Goal: Check status: Check status

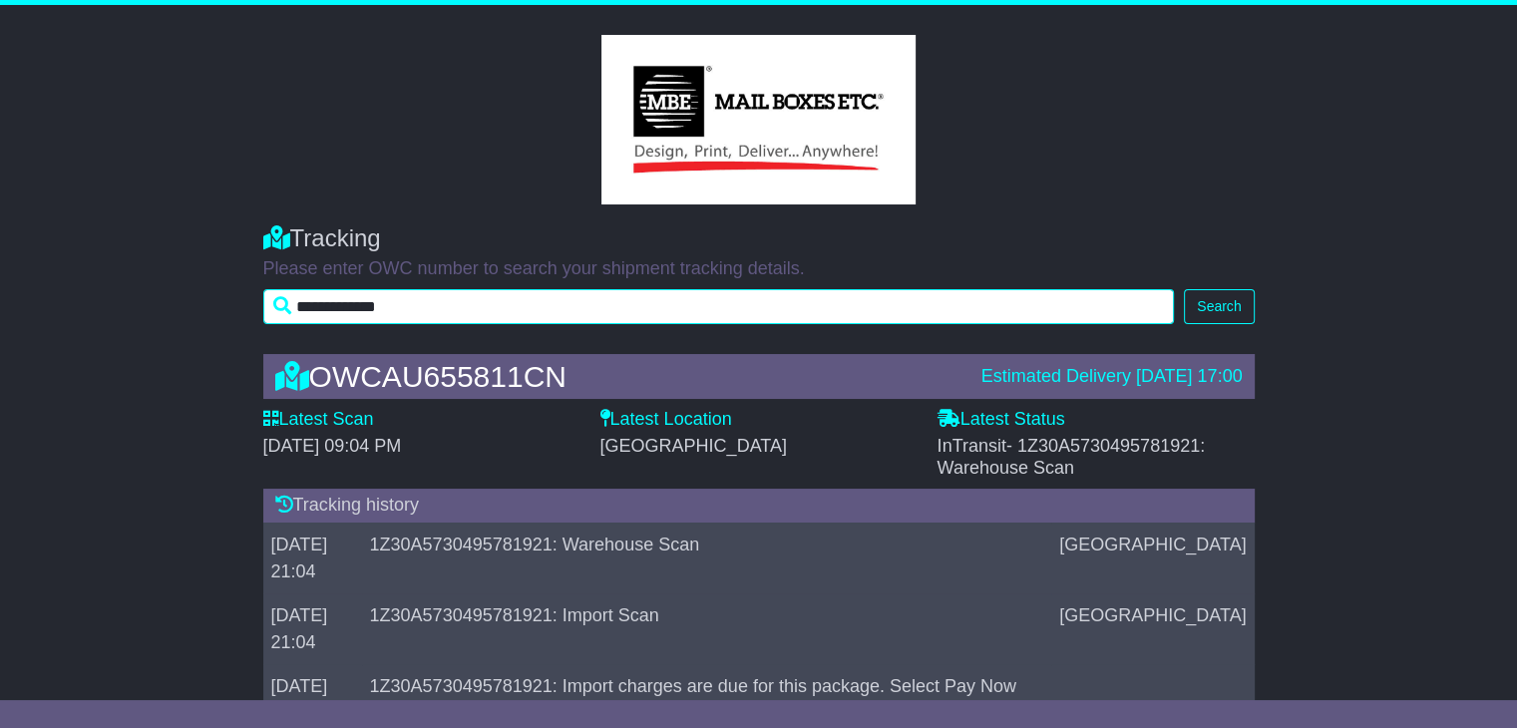
drag, startPoint x: 439, startPoint y: 305, endPoint x: 266, endPoint y: 302, distance: 172.5
click at [266, 302] on input "**********" at bounding box center [718, 306] width 911 height 35
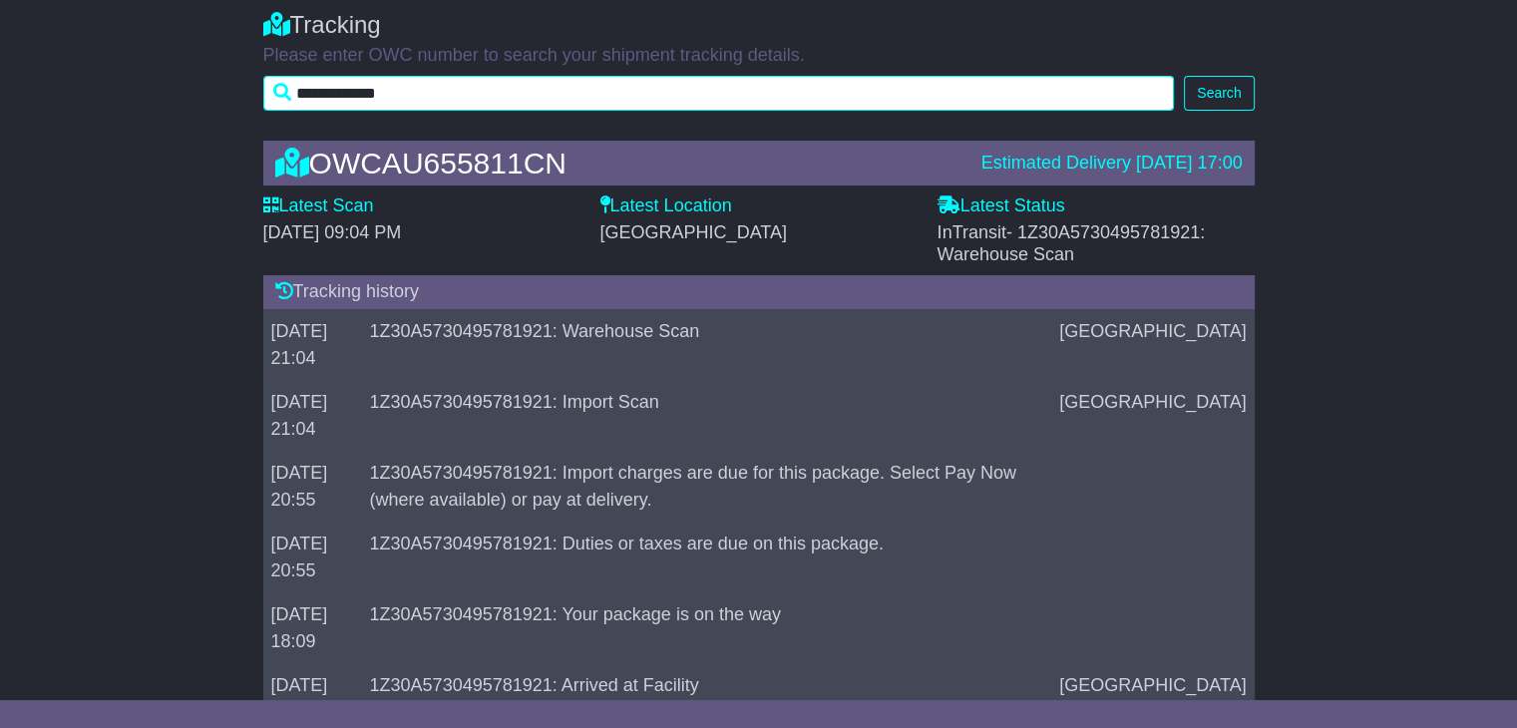
scroll to position [199, 0]
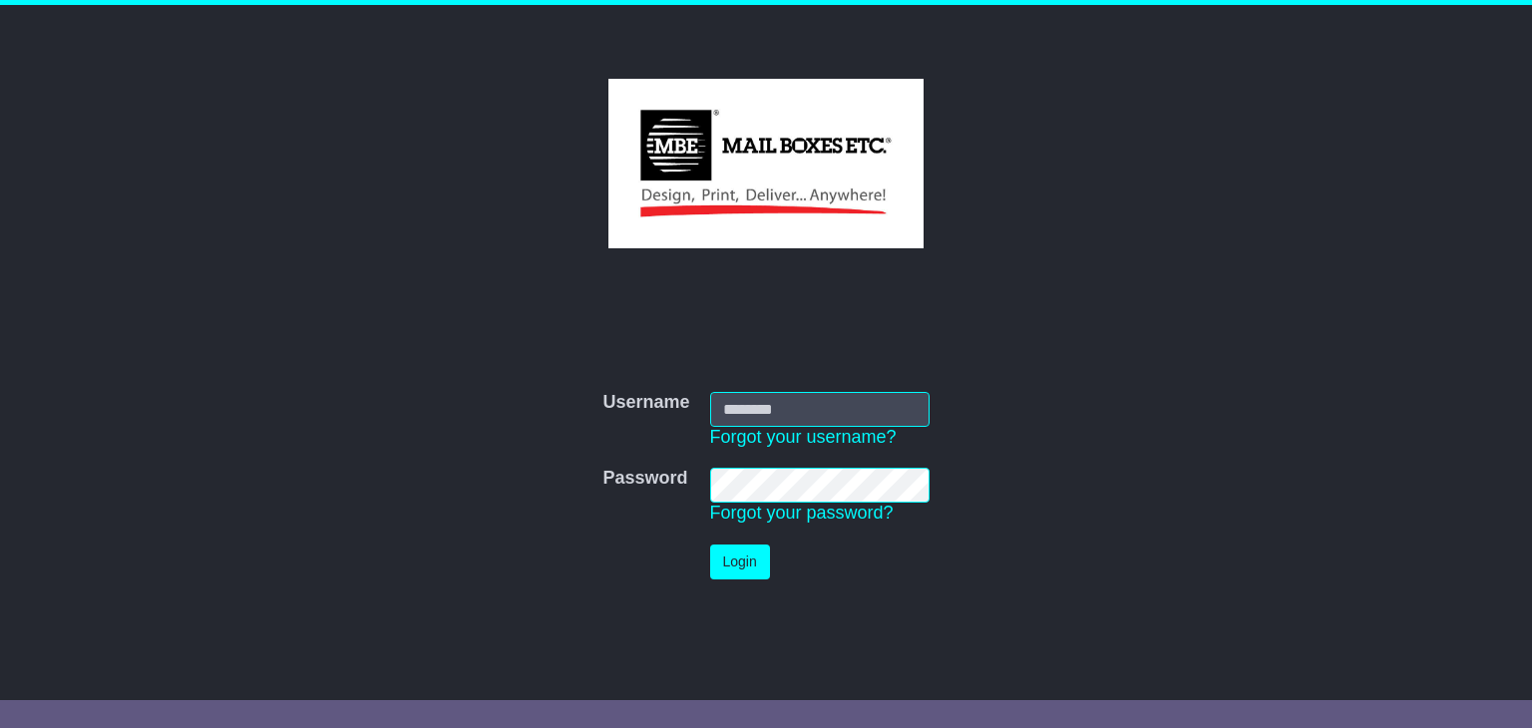
type input "**********"
click at [725, 563] on button "Login" at bounding box center [740, 561] width 60 height 35
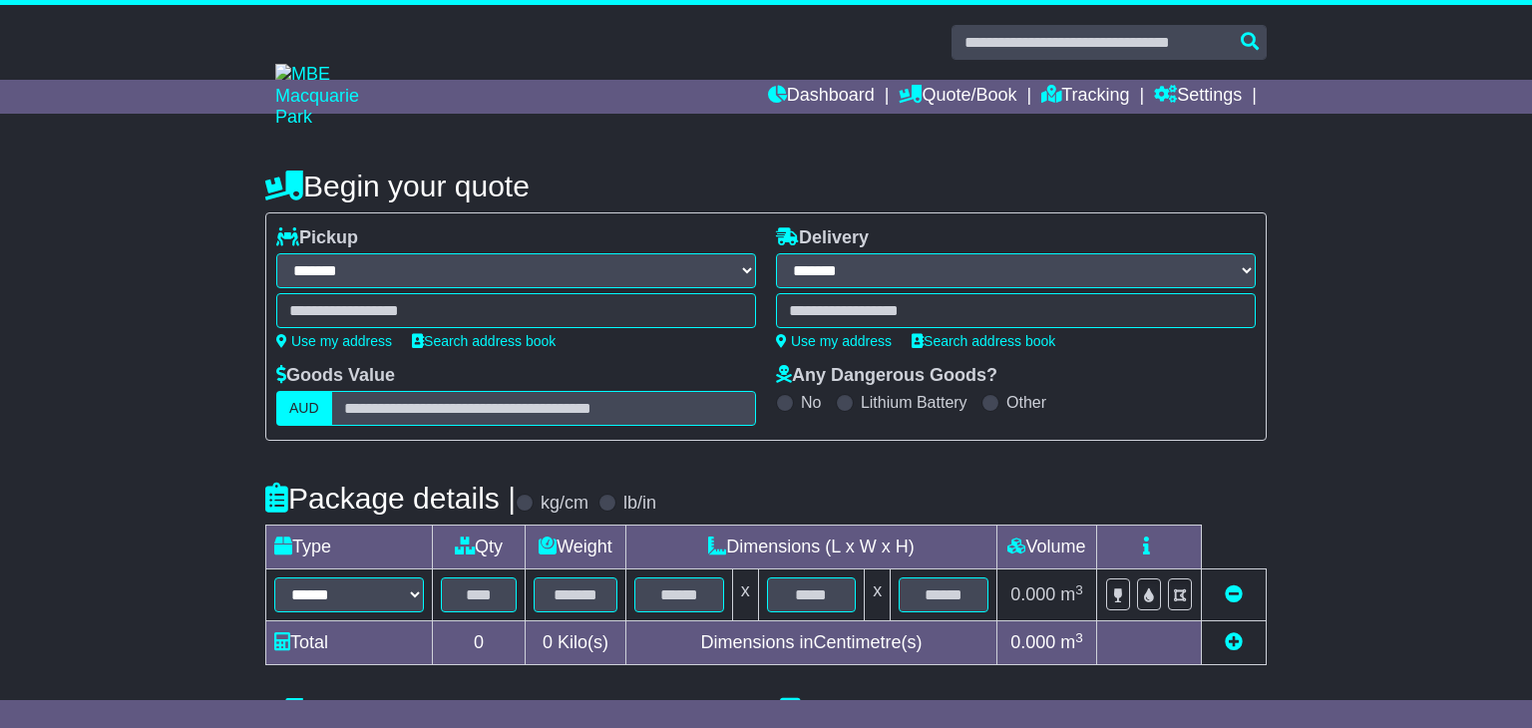
select select "**"
click at [1097, 92] on link "Tracking" at bounding box center [1073, 97] width 88 height 34
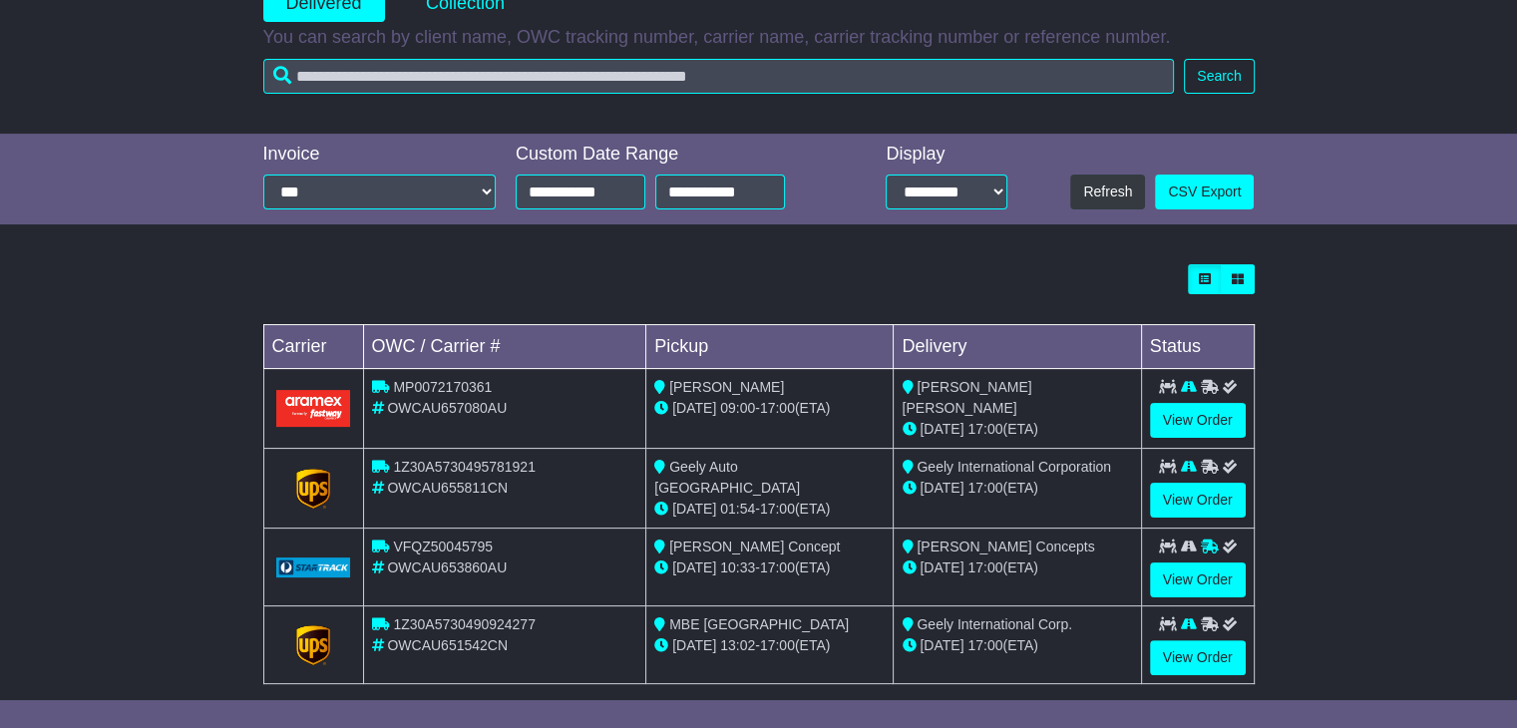
scroll to position [45, 0]
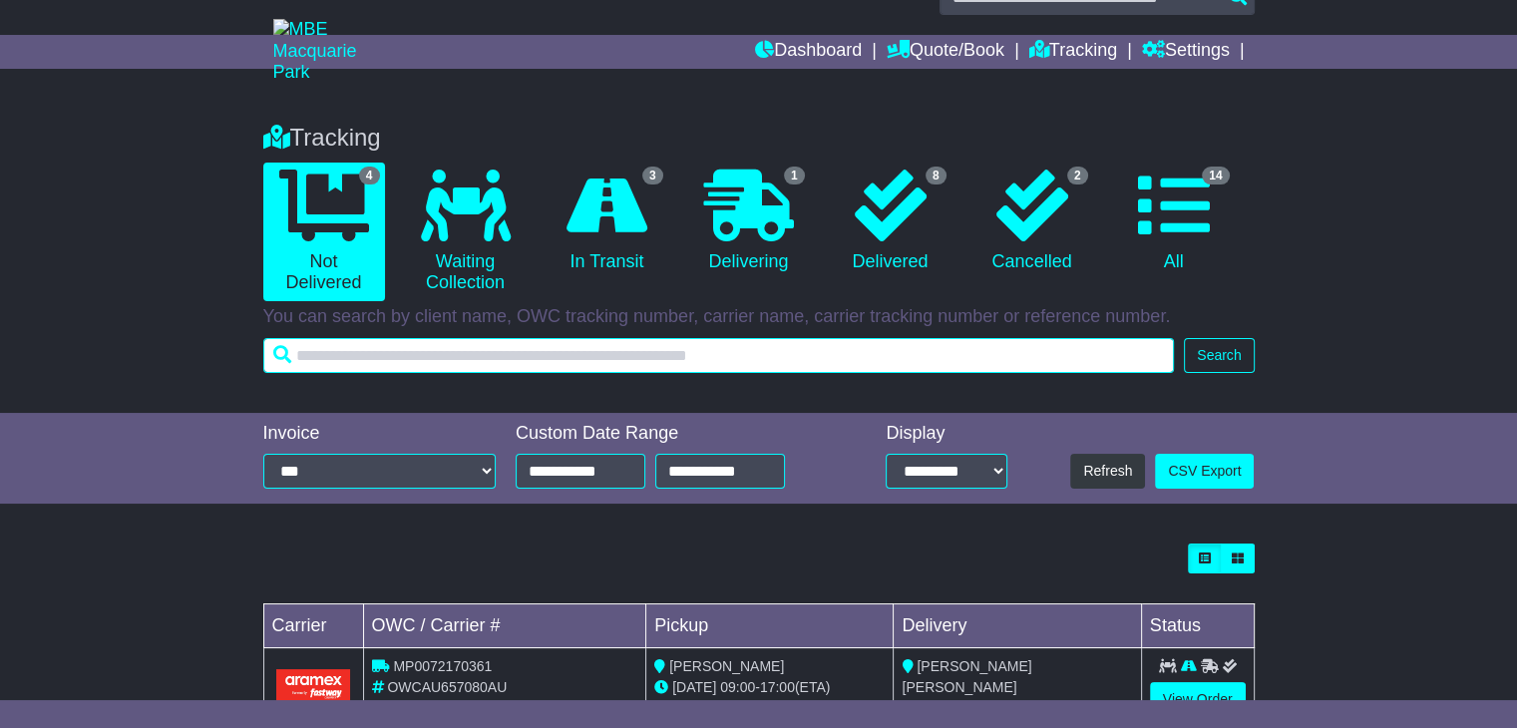
click at [616, 363] on input "text" at bounding box center [718, 355] width 911 height 35
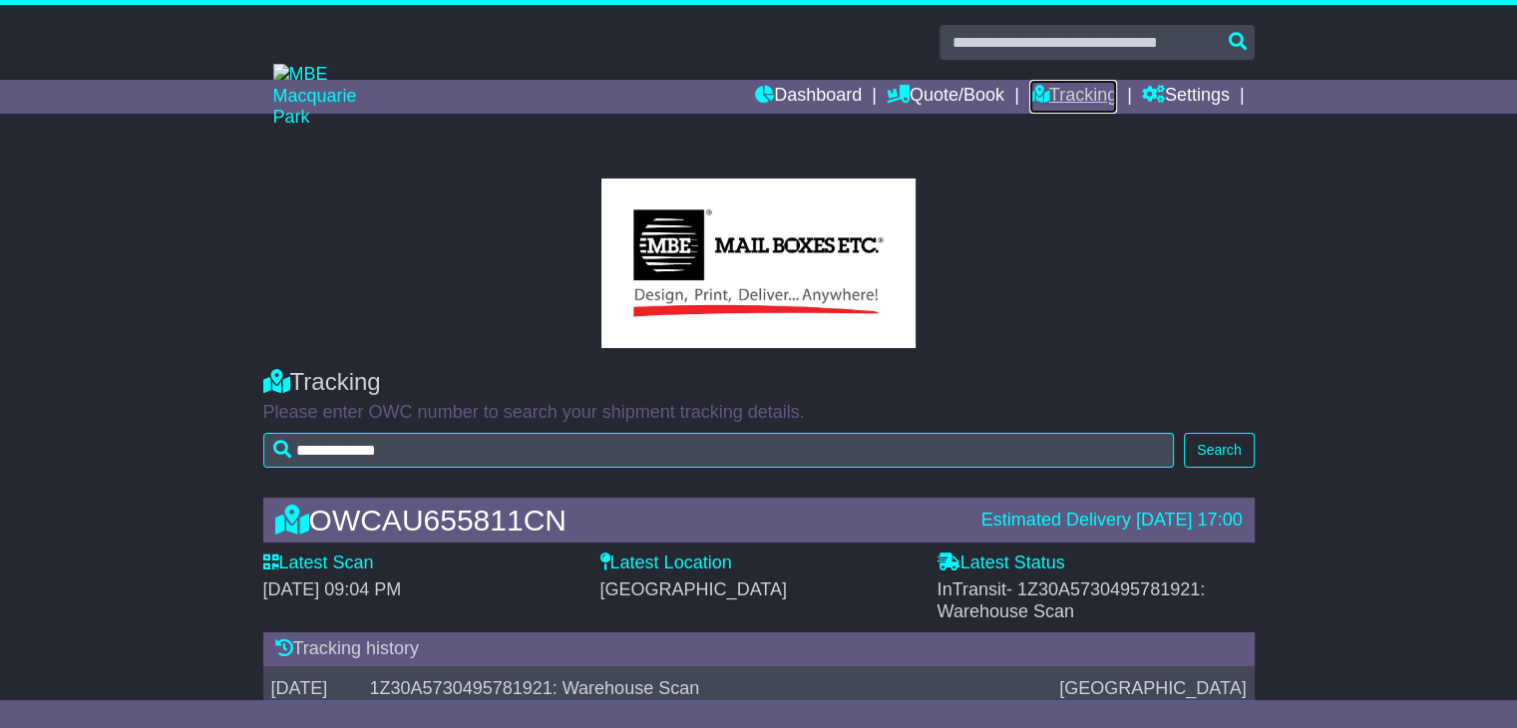
click at [1094, 91] on link "Tracking" at bounding box center [1073, 97] width 88 height 34
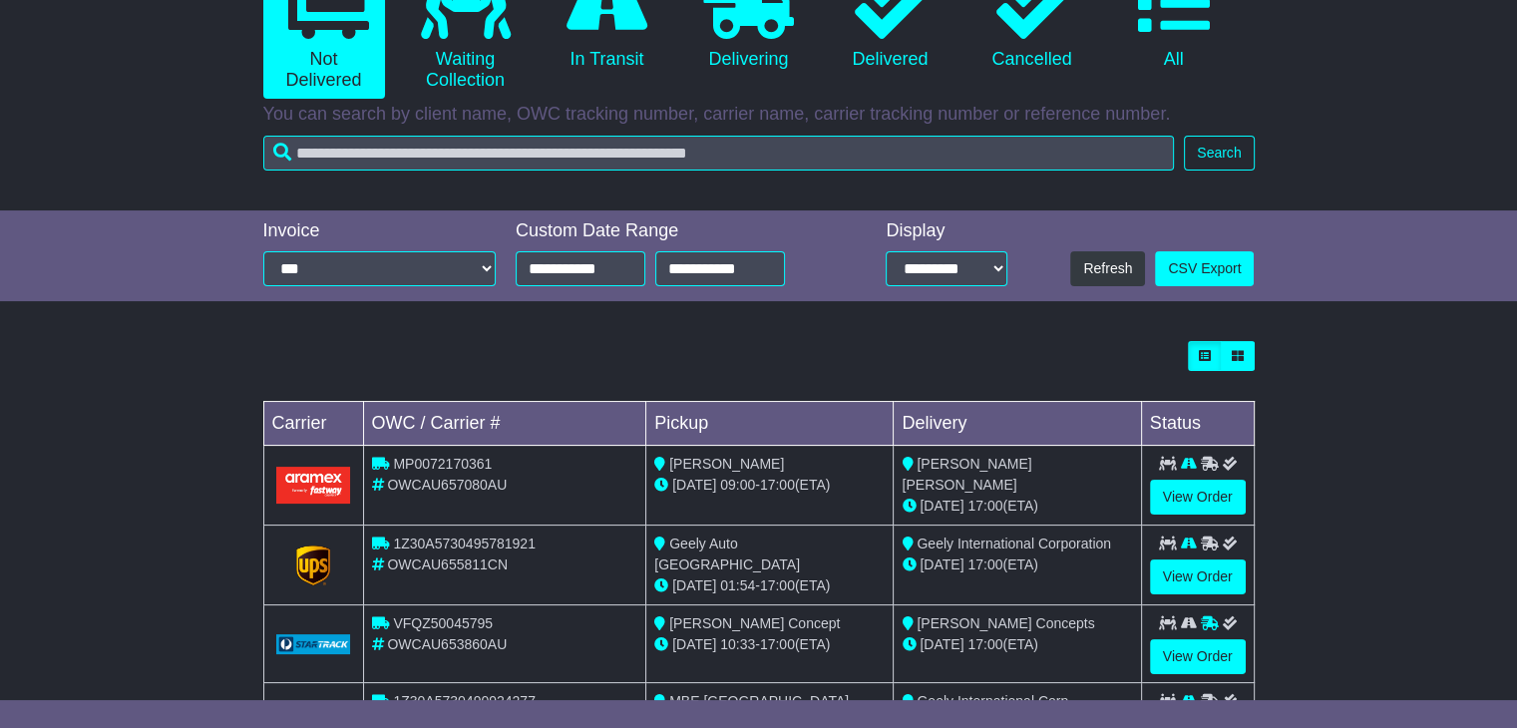
scroll to position [344, 0]
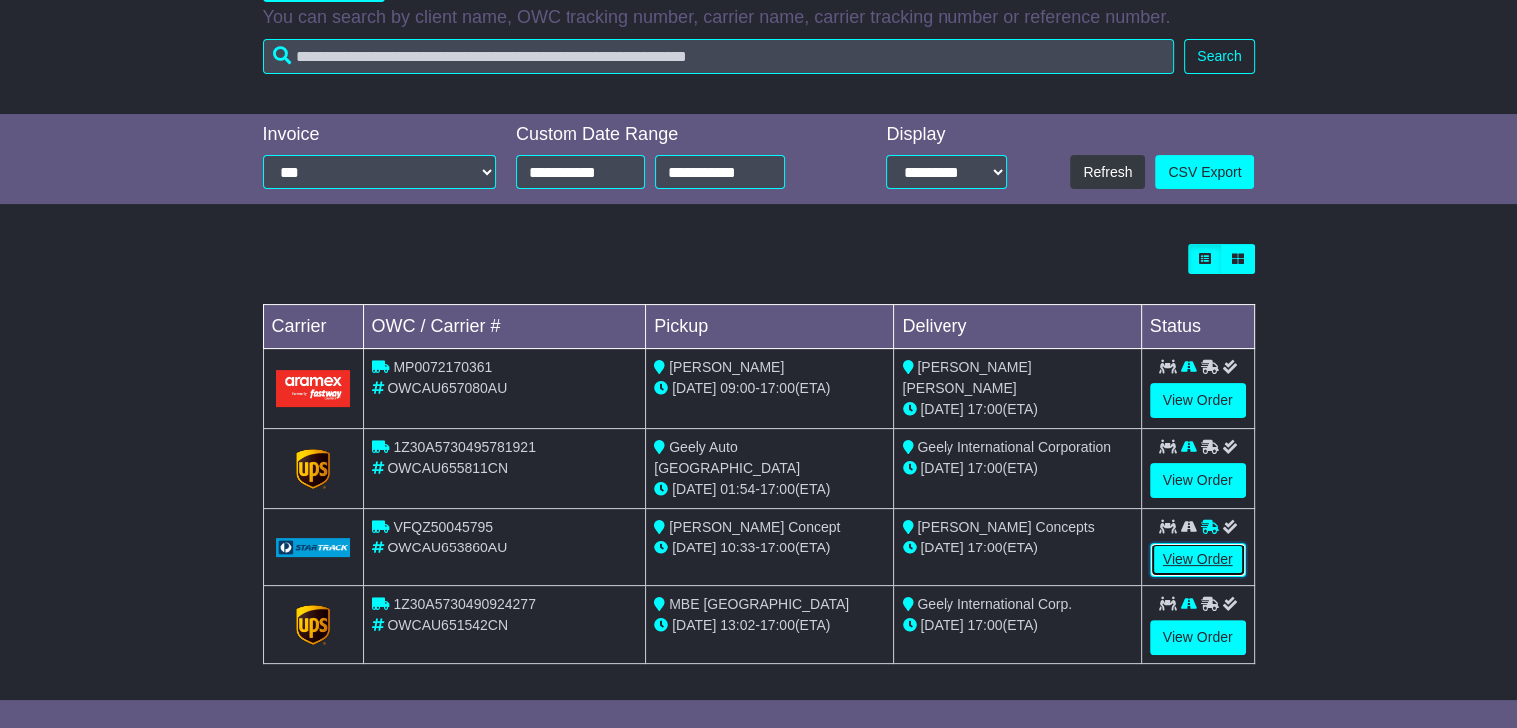
click at [1212, 544] on link "View Order" at bounding box center [1198, 559] width 96 height 35
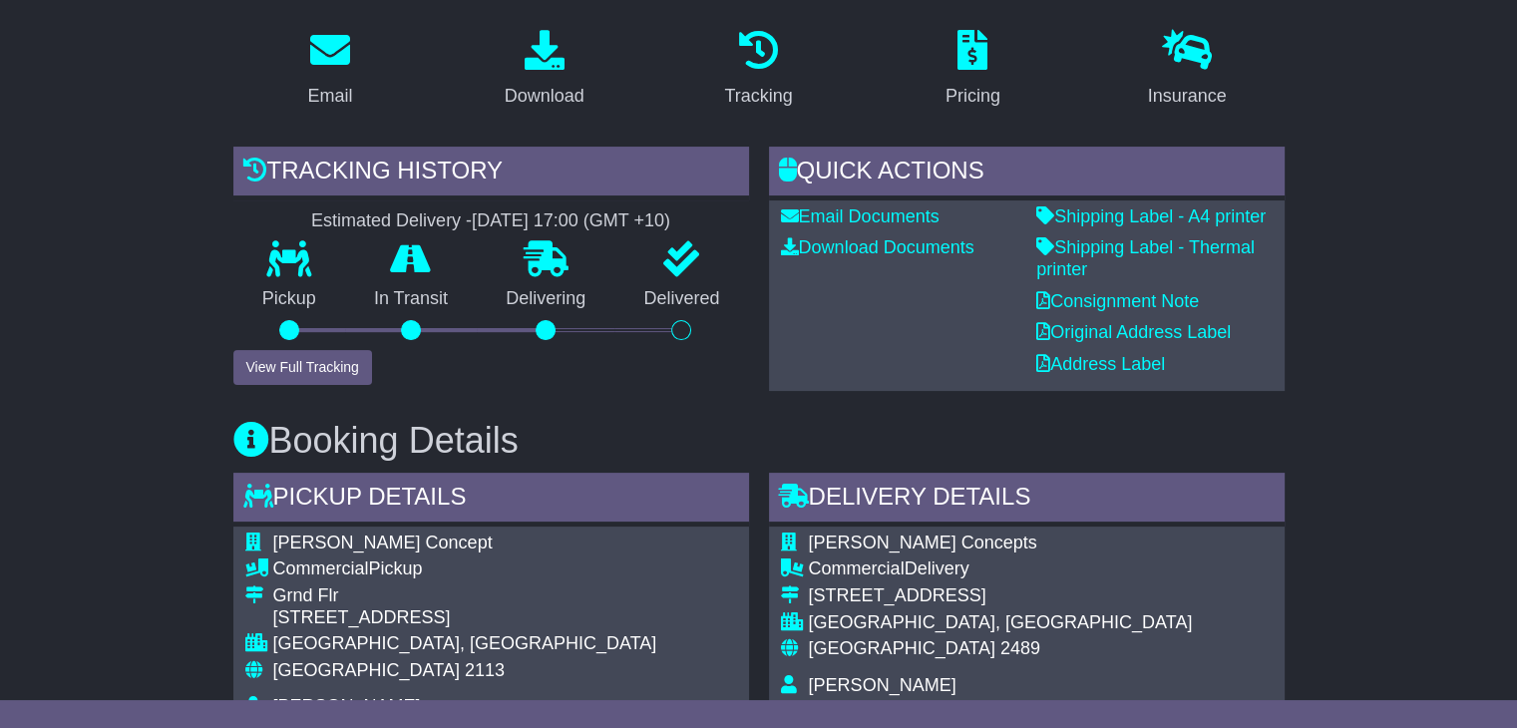
scroll to position [598, 0]
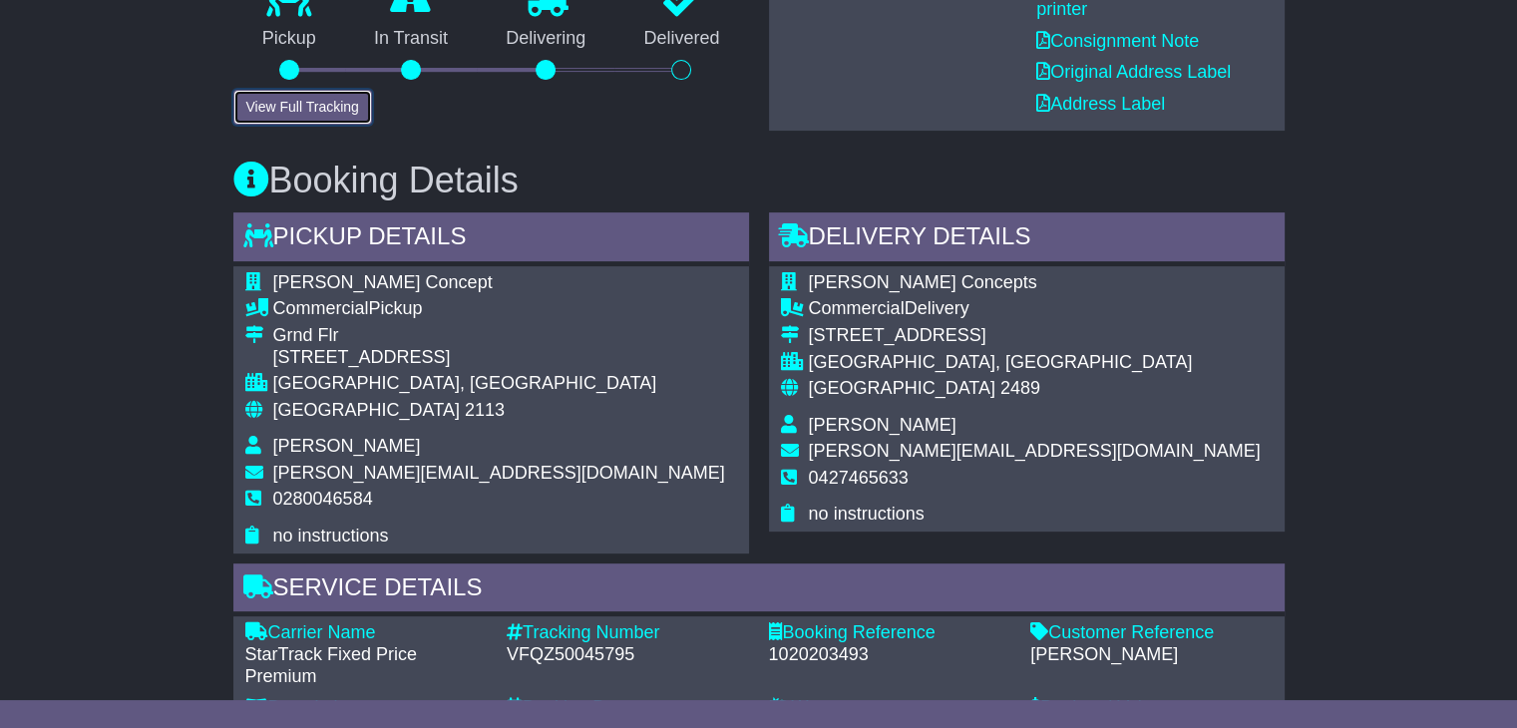
click at [323, 112] on button "View Full Tracking" at bounding box center [302, 107] width 139 height 35
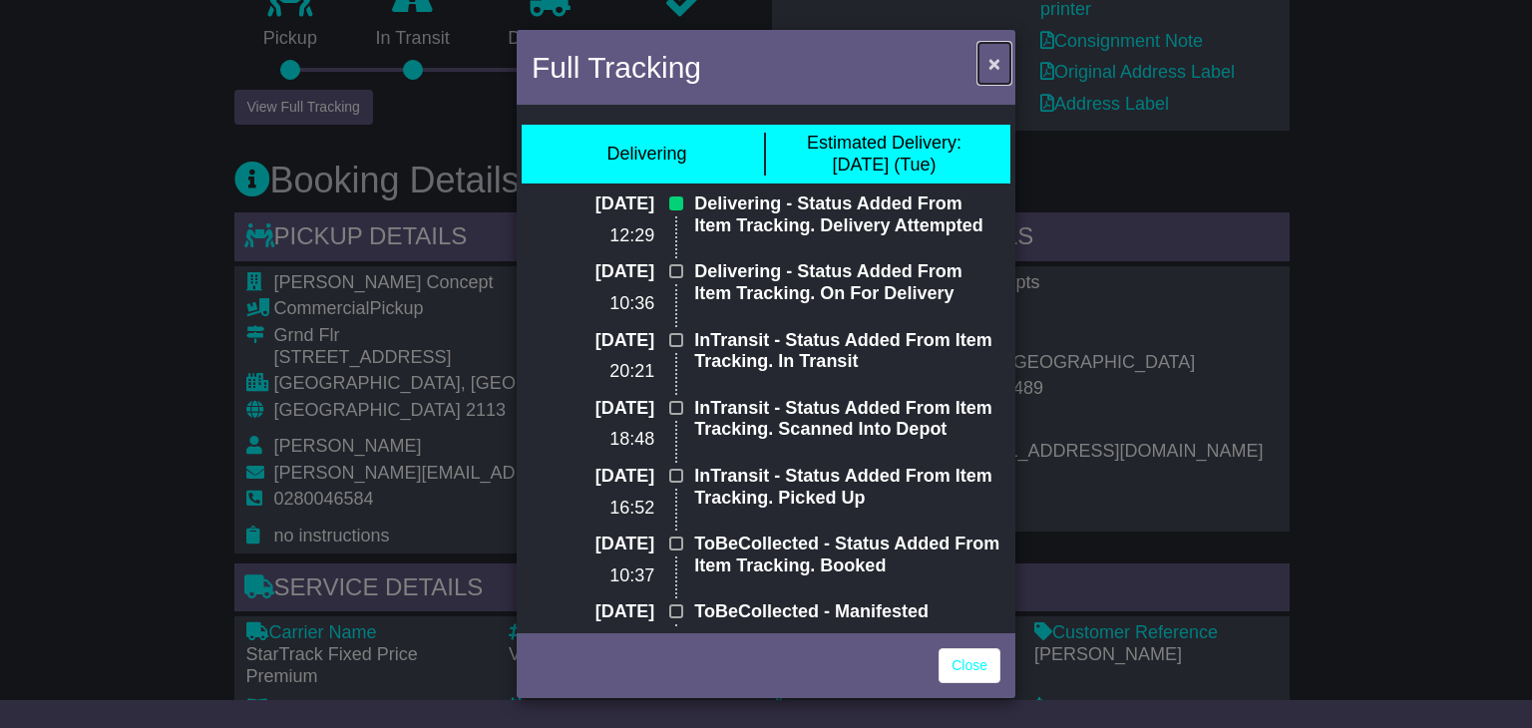
click at [993, 65] on span "×" at bounding box center [994, 63] width 12 height 23
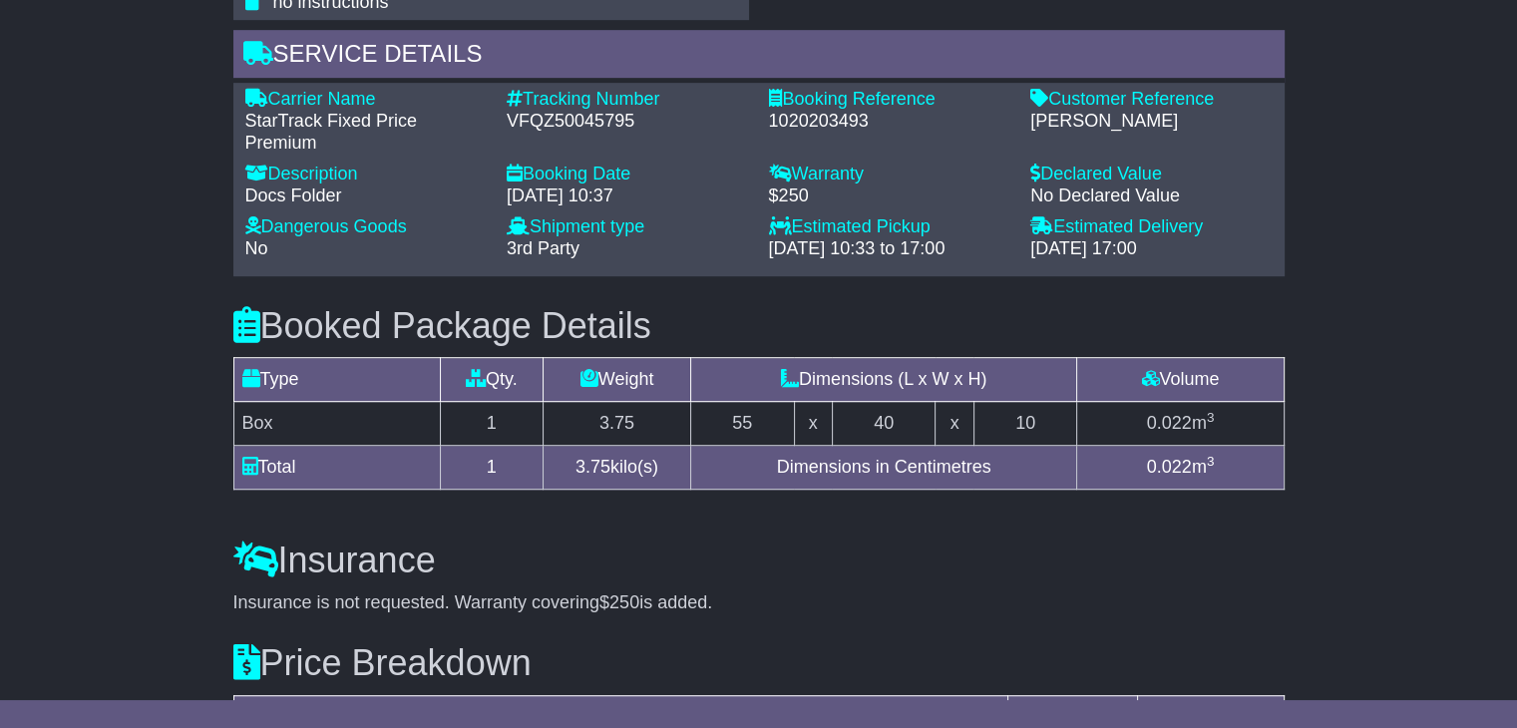
scroll to position [1097, 0]
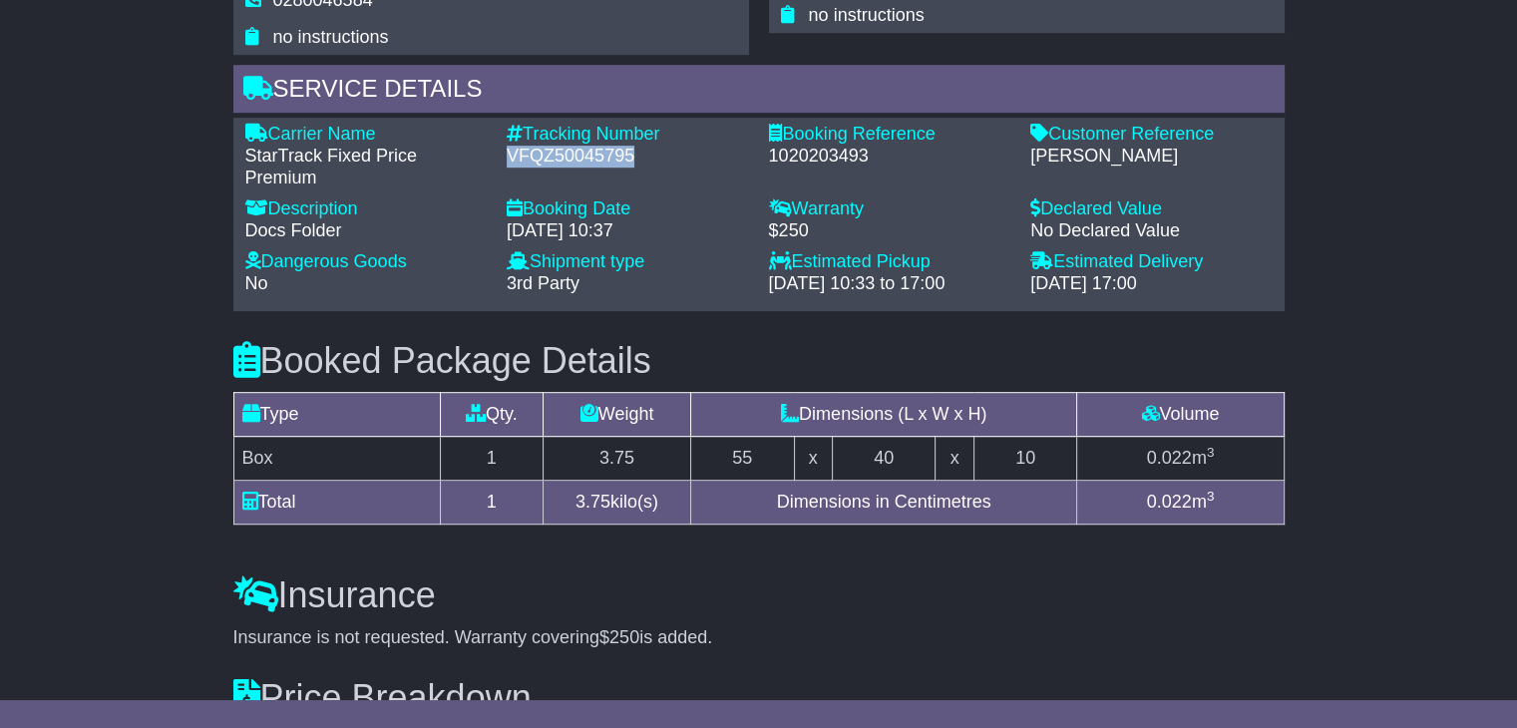
drag, startPoint x: 502, startPoint y: 153, endPoint x: 650, endPoint y: 168, distance: 149.3
click at [663, 154] on div "Tracking Number - VFQZ50045795" at bounding box center [628, 156] width 262 height 65
copy div "VFQZ50045795"
